Goal: Entertainment & Leisure: Consume media (video, audio)

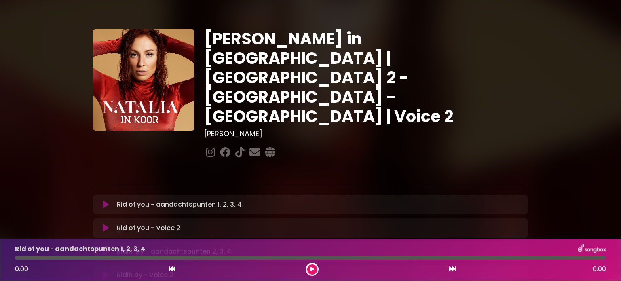
click at [101, 201] on button at bounding box center [106, 205] width 16 height 8
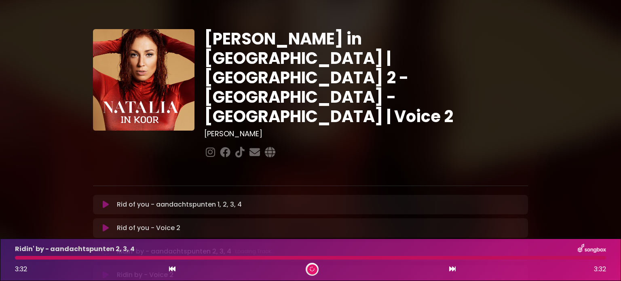
scroll to position [40, 0]
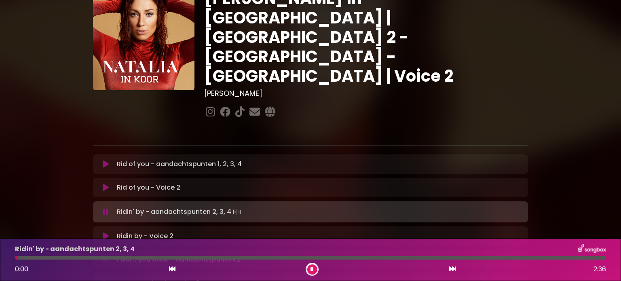
click at [103, 232] on icon at bounding box center [106, 236] width 6 height 8
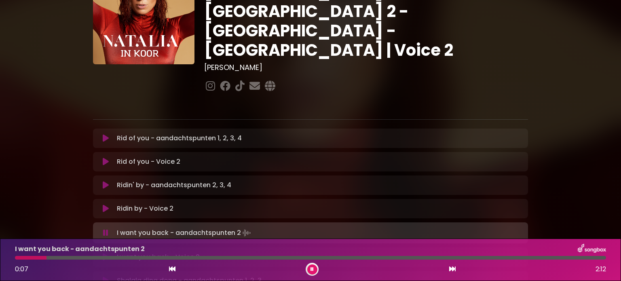
scroll to position [81, 0]
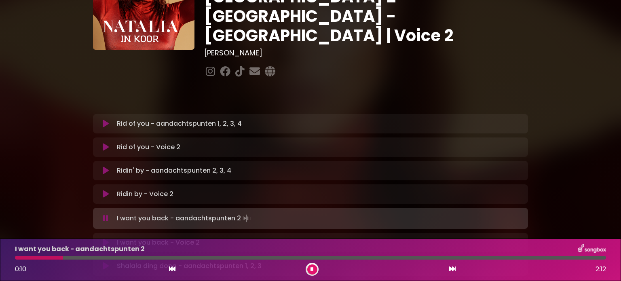
click at [106, 239] on icon at bounding box center [106, 243] width 6 height 8
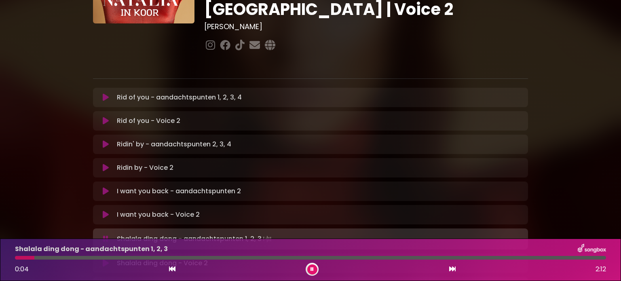
scroll to position [121, 0]
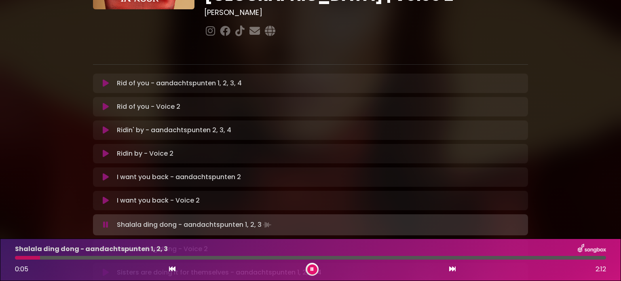
click at [108, 245] on icon at bounding box center [106, 249] width 6 height 8
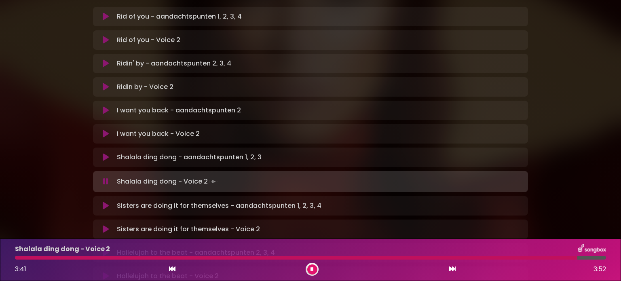
scroll to position [202, 0]
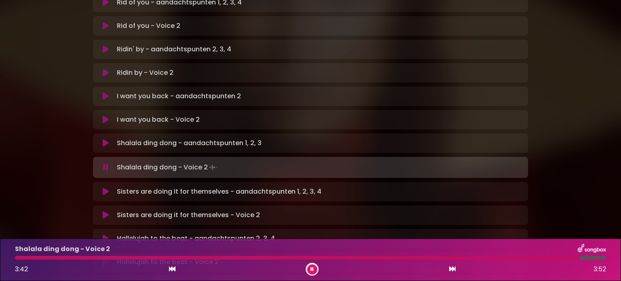
click at [106, 211] on icon at bounding box center [106, 215] width 6 height 8
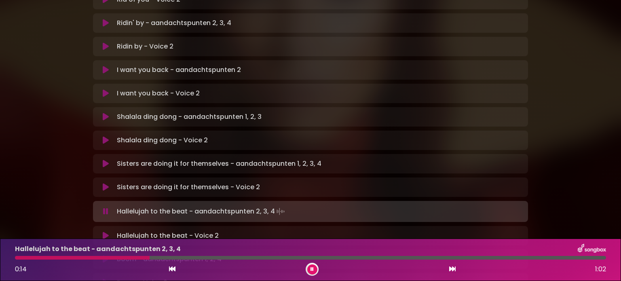
scroll to position [243, 0]
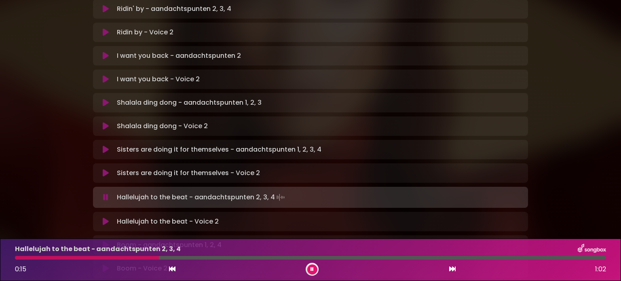
click at [106, 218] on icon at bounding box center [106, 222] width 6 height 8
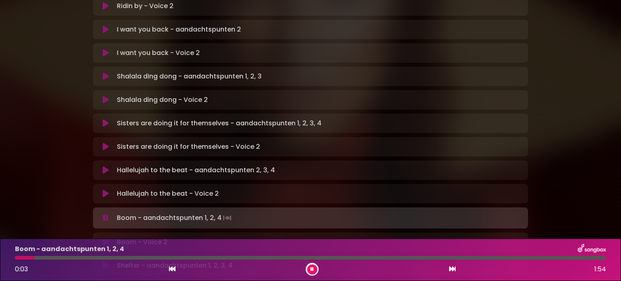
scroll to position [283, 0]
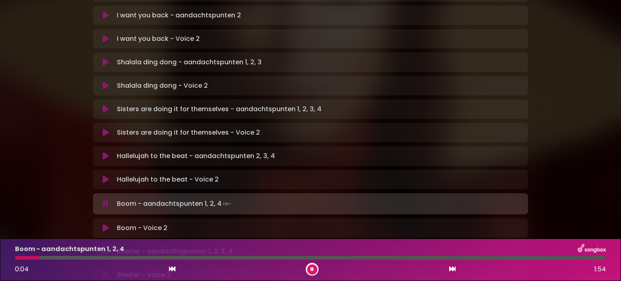
click at [105, 224] on icon at bounding box center [106, 228] width 6 height 8
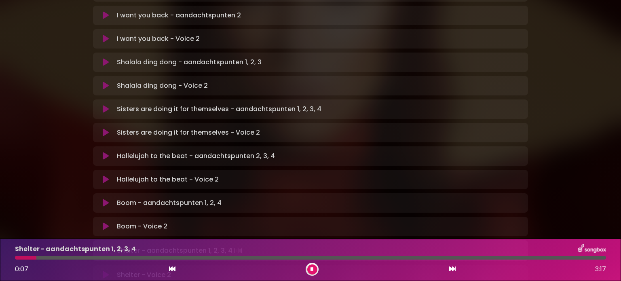
scroll to position [323, 0]
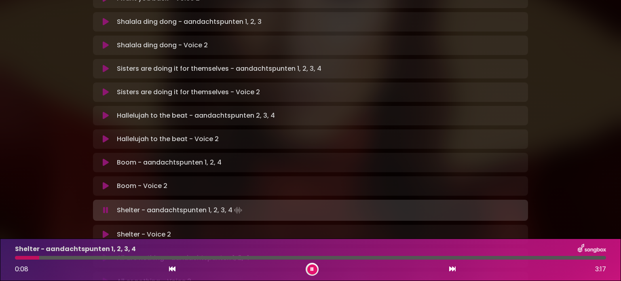
click at [107, 230] on icon at bounding box center [106, 234] width 6 height 8
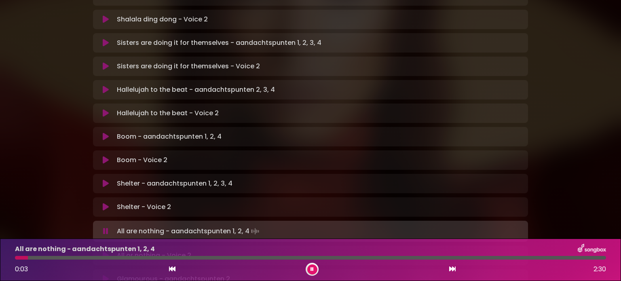
scroll to position [364, 0]
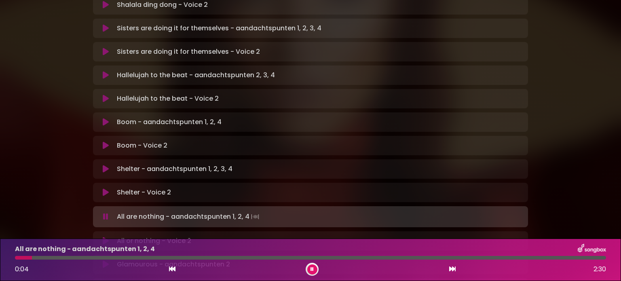
click at [108, 237] on button at bounding box center [106, 241] width 16 height 8
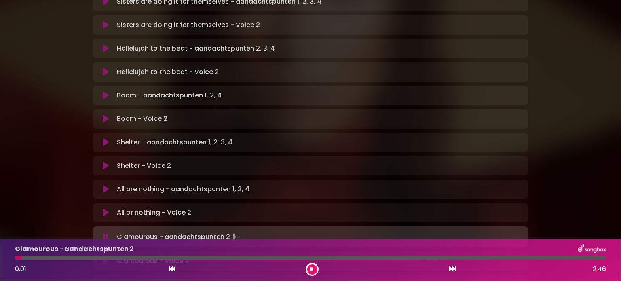
scroll to position [445, 0]
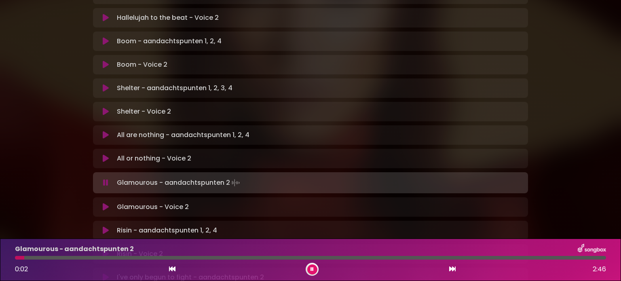
click at [105, 203] on icon at bounding box center [106, 207] width 6 height 8
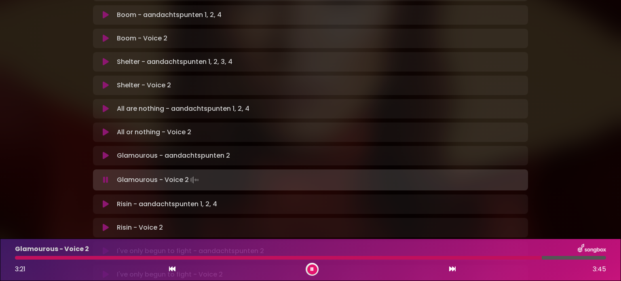
scroll to position [485, 0]
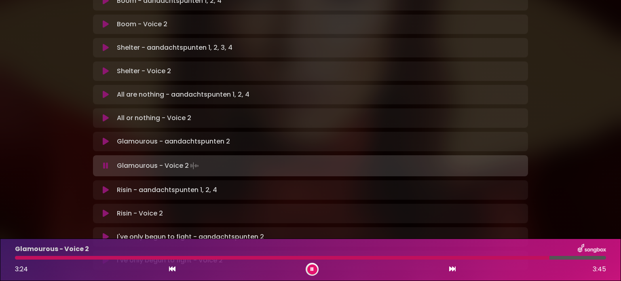
click at [104, 209] on icon at bounding box center [106, 213] width 6 height 8
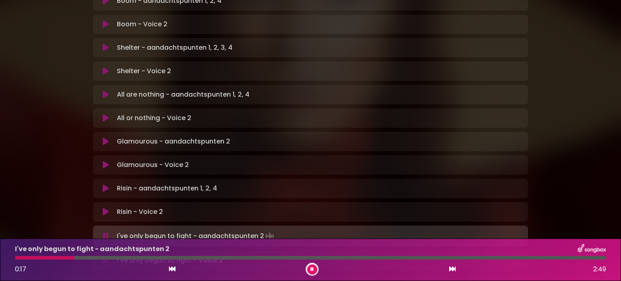
click at [103, 256] on icon at bounding box center [106, 260] width 6 height 8
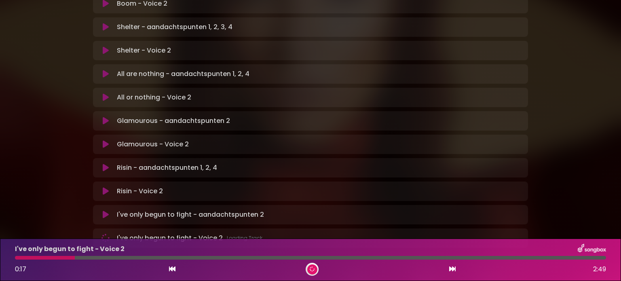
scroll to position [526, 0]
